Goal: Task Accomplishment & Management: Complete application form

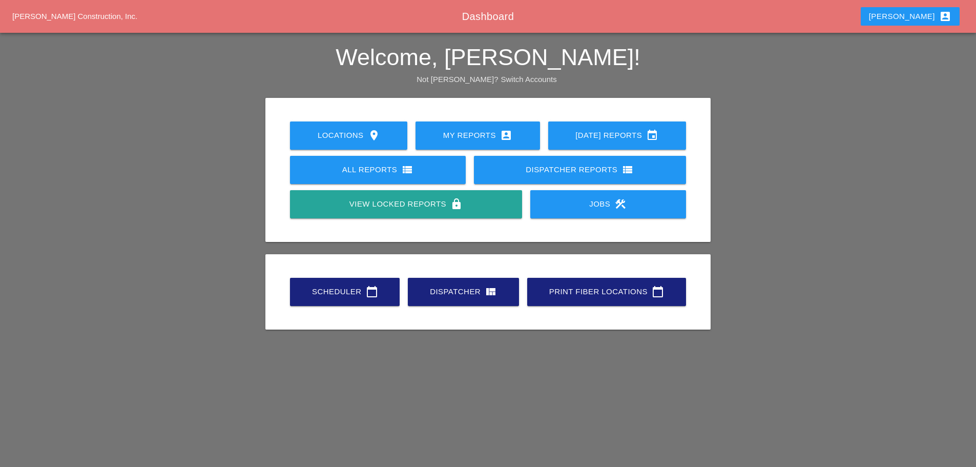
click at [356, 299] on link "Scheduler calendar_today" at bounding box center [345, 292] width 110 height 28
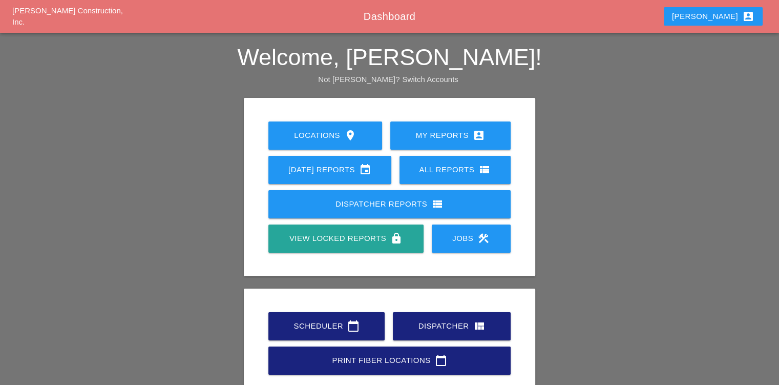
click at [344, 317] on link "Scheduler calendar_today" at bounding box center [326, 326] width 116 height 28
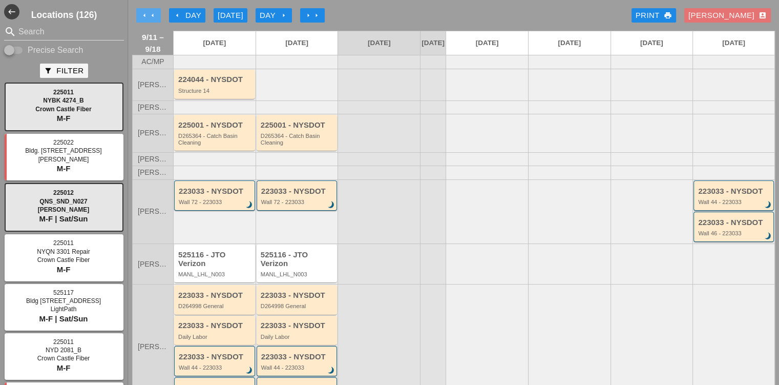
click at [140, 15] on icon "arrow_left" at bounding box center [144, 15] width 8 height 8
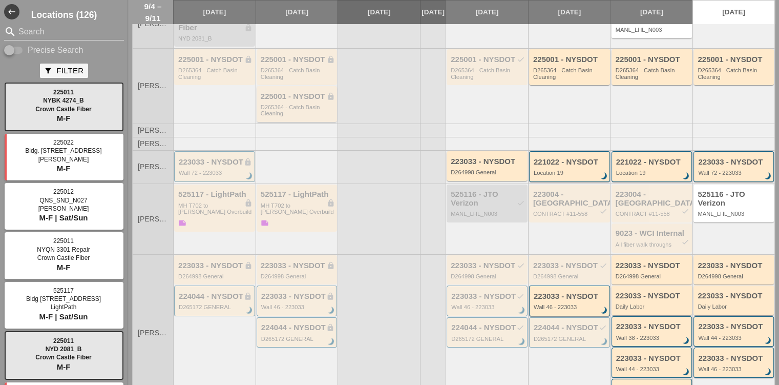
scroll to position [102, 0]
click at [308, 261] on div "223033 - NYSDOT lock" at bounding box center [298, 265] width 74 height 9
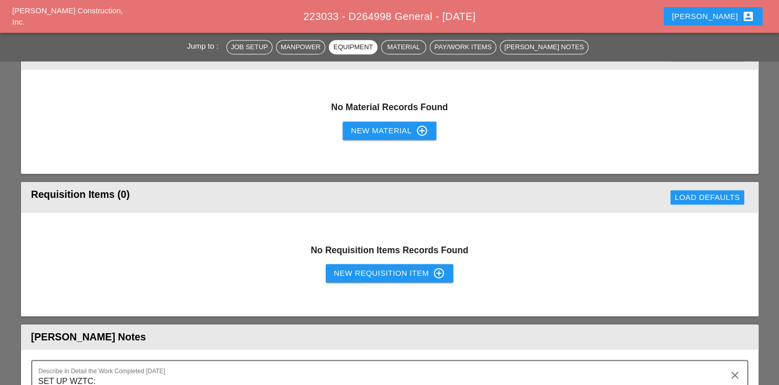
scroll to position [717, 0]
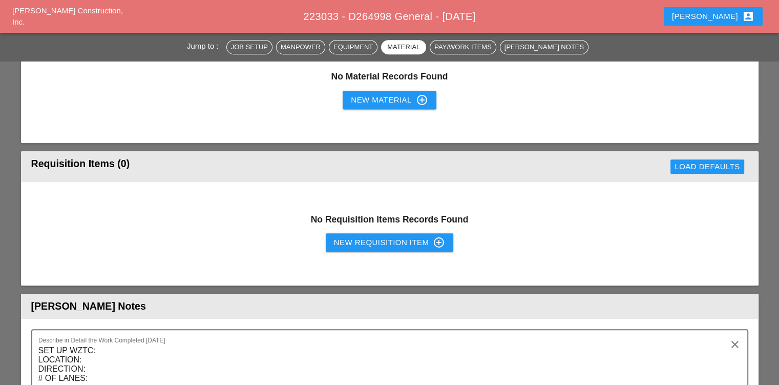
click at [352, 241] on div "New Requisition Item control_point" at bounding box center [390, 242] width 112 height 12
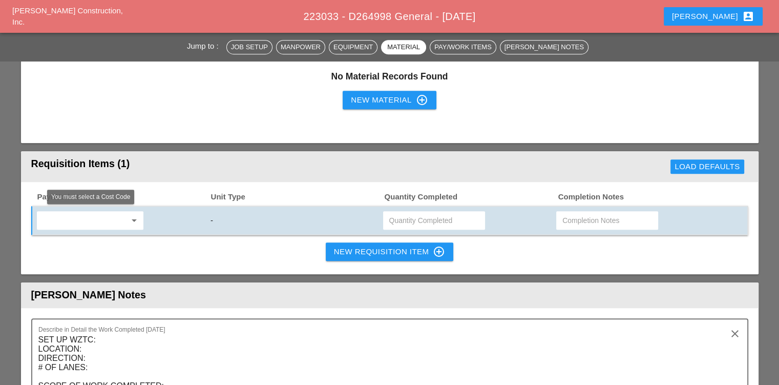
click at [130, 216] on icon "arrow_drop_down" at bounding box center [134, 220] width 12 height 12
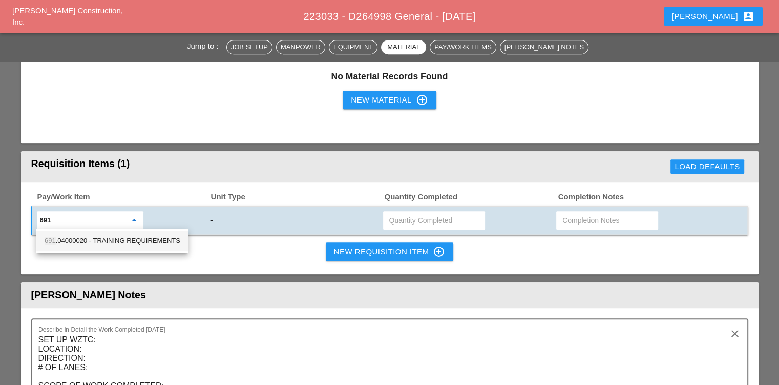
click at [72, 245] on div "691 .04000020 - TRAINING REQUIREMENTS" at bounding box center [113, 241] width 136 height 12
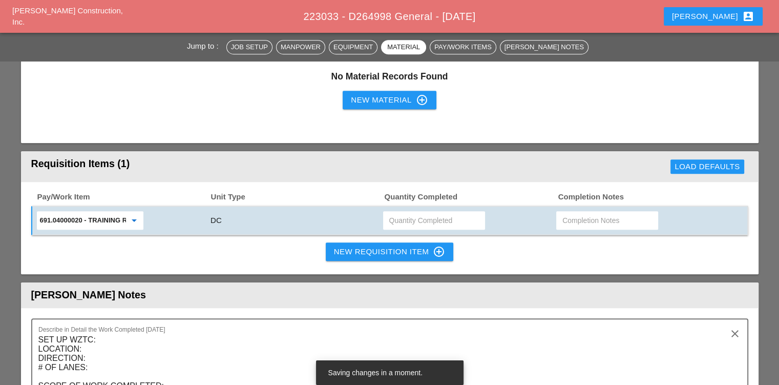
type input "691.04000020 - TRAINING REQUIREMENTS"
click at [421, 219] on input "text" at bounding box center [434, 220] width 90 height 16
click at [394, 214] on input "13527.75" at bounding box center [434, 220] width 90 height 16
type input "1527.75"
click at [337, 247] on div "New Requisition Item control_point" at bounding box center [390, 251] width 112 height 12
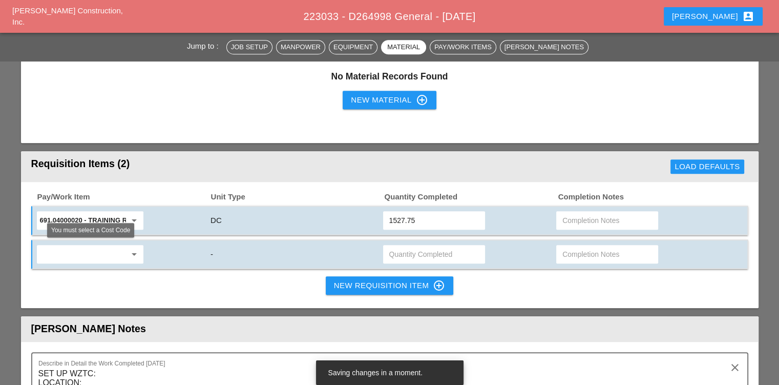
click at [98, 249] on input "text" at bounding box center [83, 254] width 86 height 16
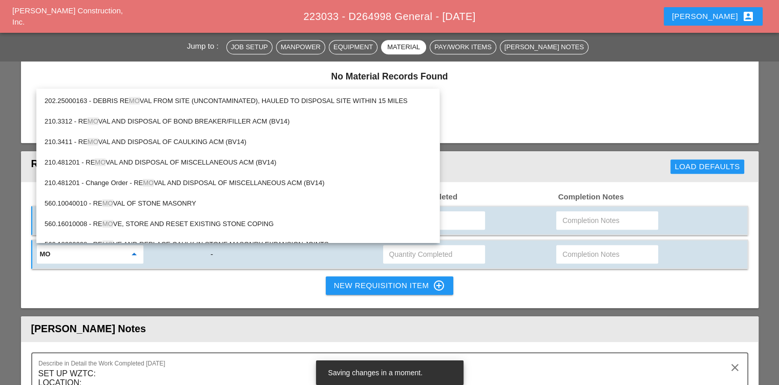
type input "m"
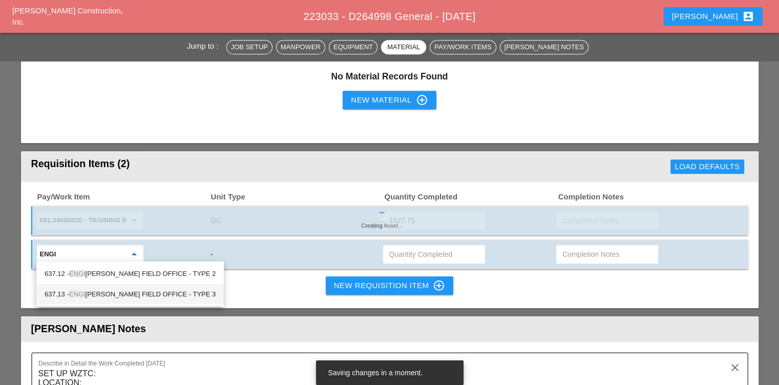
click at [121, 290] on div "637.13 - ENGI NEER'S FIELD OFFICE - TYPE 3" at bounding box center [130, 294] width 171 height 12
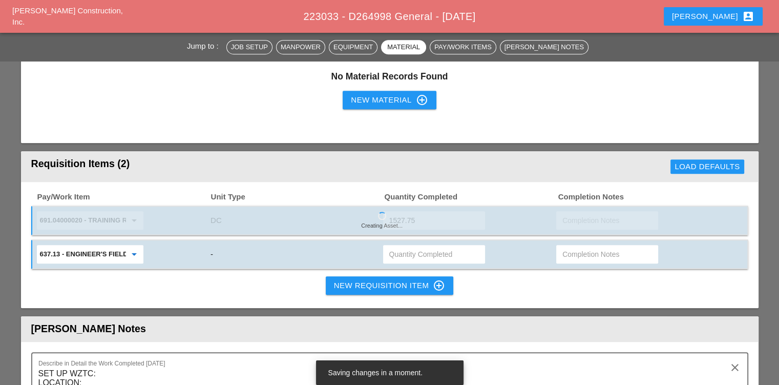
type input "637.13 - ENGINEER'S FIELD OFFICE - TYPE 3"
click at [412, 247] on input "text" at bounding box center [434, 254] width 90 height 16
type input "1"
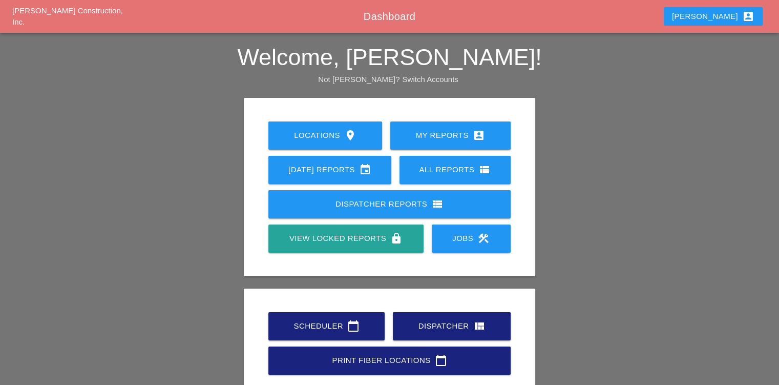
click at [311, 325] on div "Scheduler calendar_today" at bounding box center [327, 326] width 84 height 12
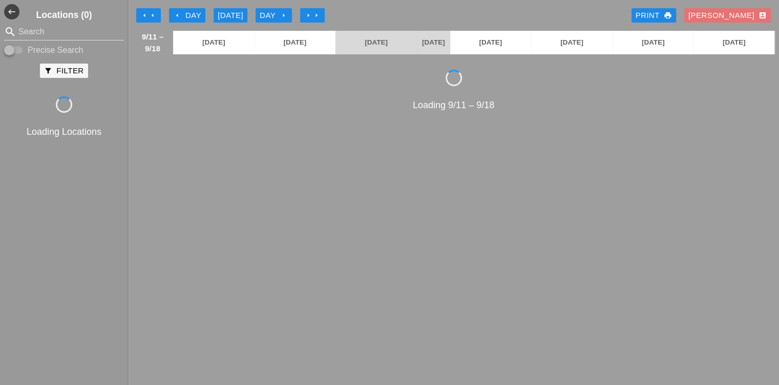
click at [149, 11] on icon "arrow_left" at bounding box center [153, 15] width 8 height 8
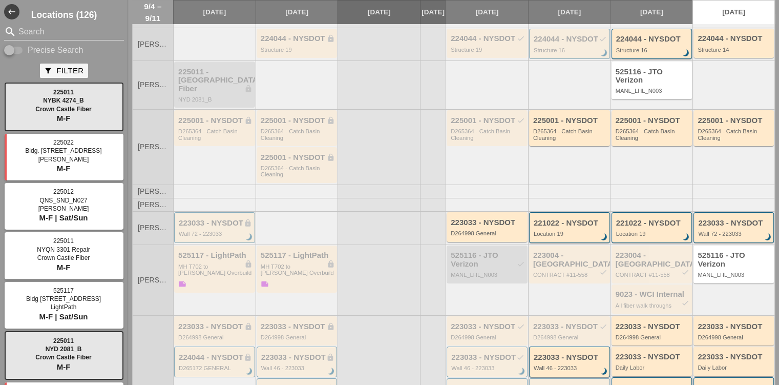
scroll to position [102, 0]
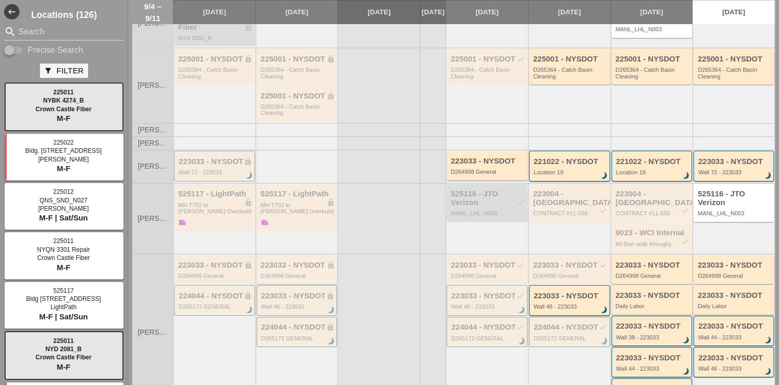
click at [287, 261] on div "223033 - NYSDOT lock" at bounding box center [298, 265] width 74 height 9
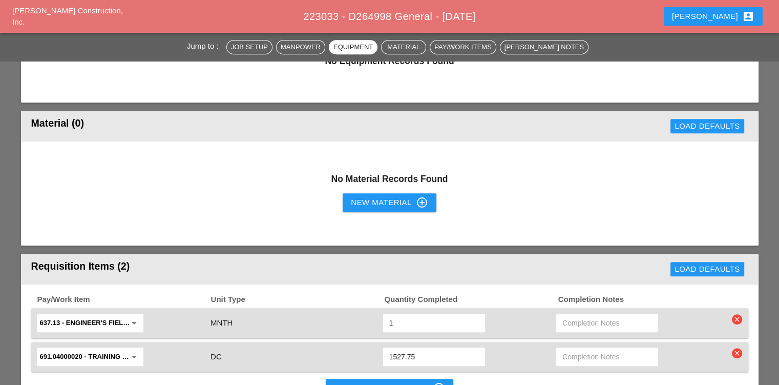
scroll to position [717, 0]
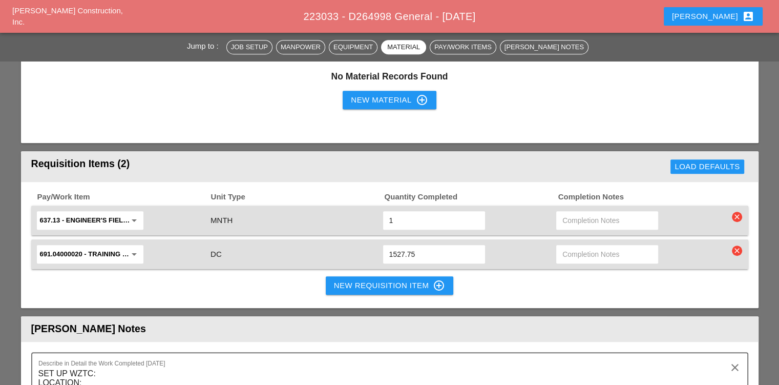
click at [328, 290] on button "New Requisition Item control_point" at bounding box center [390, 285] width 128 height 18
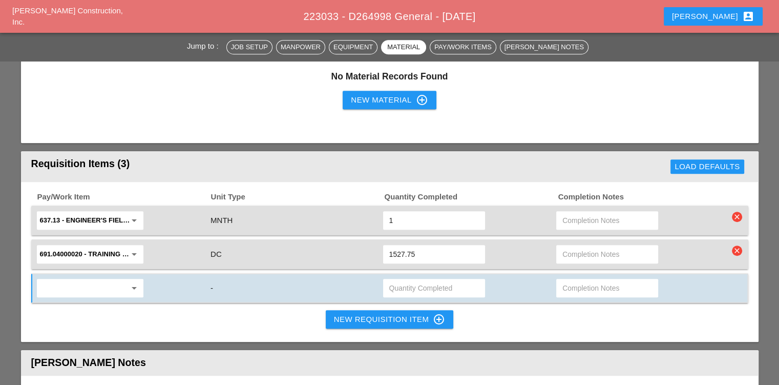
click at [29, 283] on div "Pay/Work Item Unit Type Quantity Completed Completion Notes 637.13 - ENGINEER'S…" at bounding box center [390, 262] width 738 height 160
click at [45, 288] on input "text" at bounding box center [83, 288] width 86 height 16
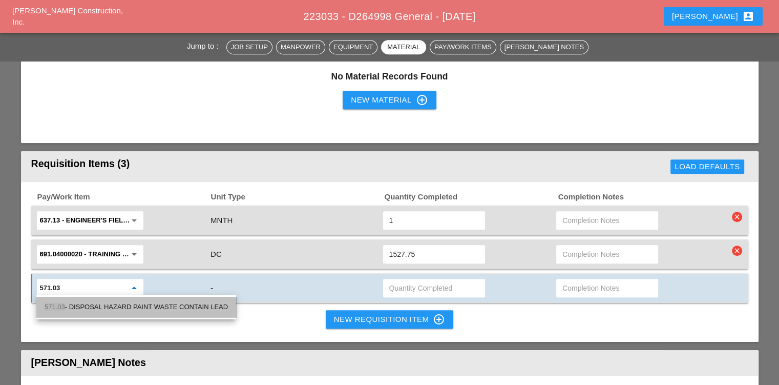
click at [76, 305] on div "571.03 - DISPOSAL HAZARD PAINT WASTE CONTAIN LEAD" at bounding box center [136, 307] width 183 height 12
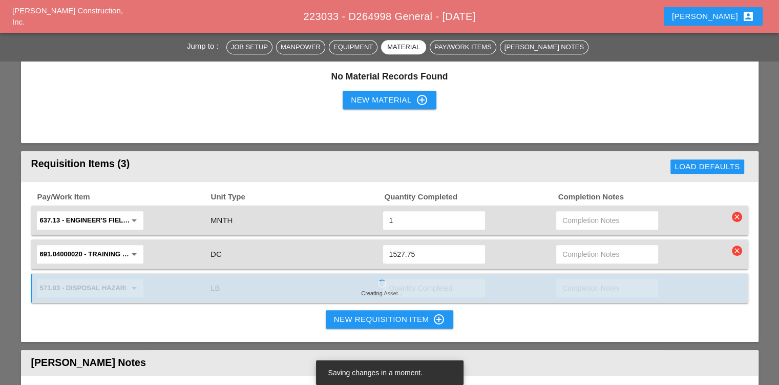
type input "571.03 - DISPOSAL HAZARD PAINT WASTE CONTAIN LEAD"
